Goal: Task Accomplishment & Management: Manage account settings

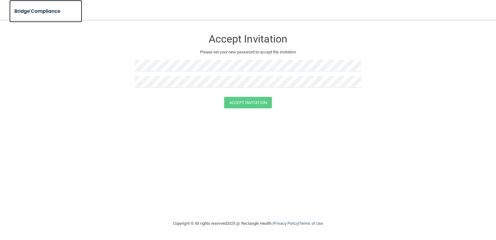
click at [39, 12] on img at bounding box center [37, 11] width 57 height 13
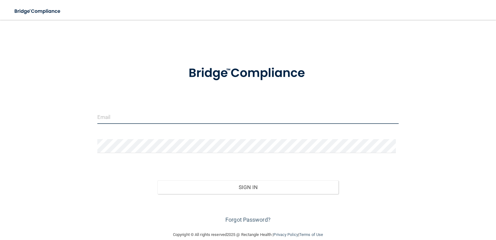
click at [127, 116] on input "email" at bounding box center [248, 117] width 302 height 14
type input "[EMAIL_ADDRESS][DOMAIN_NAME]"
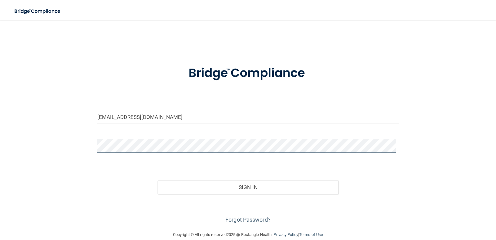
click at [158, 180] on button "Sign In" at bounding box center [248, 187] width 181 height 14
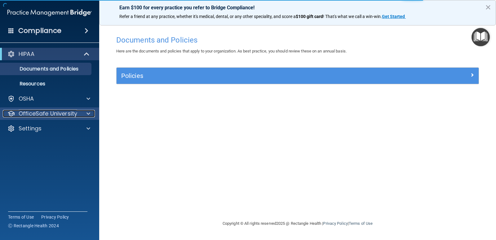
click at [70, 113] on p "OfficeSafe University" at bounding box center [48, 113] width 59 height 7
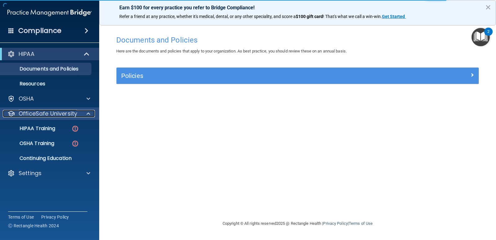
click at [70, 113] on p "OfficeSafe University" at bounding box center [48, 113] width 59 height 7
